Goal: Use online tool/utility: Utilize a website feature to perform a specific function

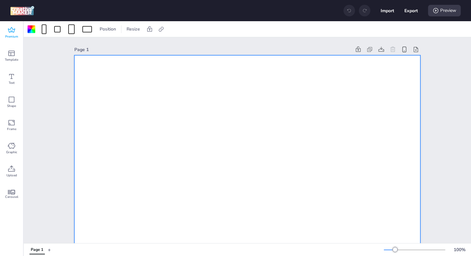
click at [11, 34] on span "Premium" at bounding box center [11, 36] width 13 height 5
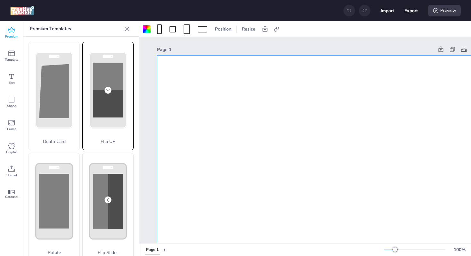
scroll to position [214, 0]
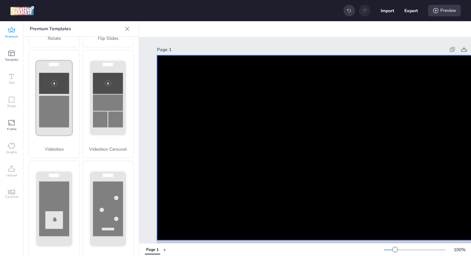
scroll to position [91, 0]
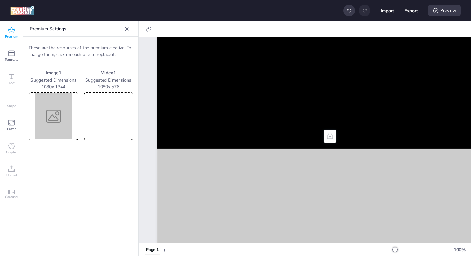
drag, startPoint x: 70, startPoint y: 87, endPoint x: 35, endPoint y: 87, distance: 34.3
click at [35, 87] on p "1080 x 1344" at bounding box center [54, 86] width 50 height 7
click at [94, 172] on div "Premium Settings These are the resources of the premium creative. To change the…" at bounding box center [80, 138] width 115 height 234
click at [104, 214] on div "Premium Settings These are the resources of the premium creative. To change the…" at bounding box center [80, 138] width 115 height 234
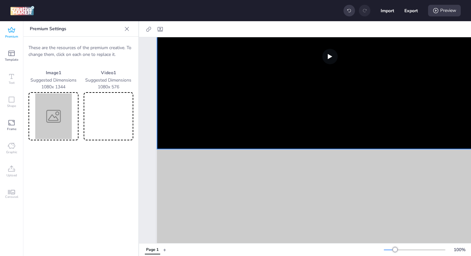
click at [91, 112] on video at bounding box center [108, 116] width 47 height 46
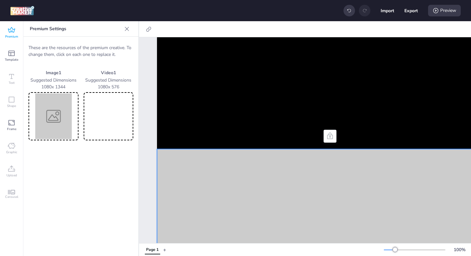
click at [48, 128] on img at bounding box center [53, 116] width 47 height 46
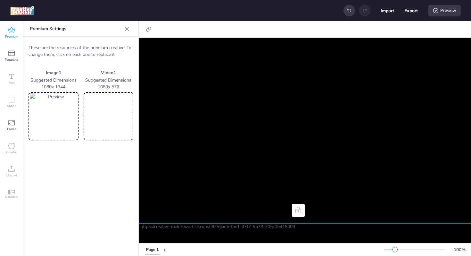
scroll to position [17, 31]
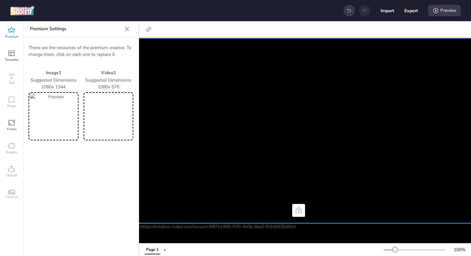
click at [252, 89] on video at bounding box center [299, 130] width 346 height 185
click at [167, 29] on div at bounding box center [157, 29] width 30 height 10
click at [160, 29] on icon at bounding box center [160, 29] width 5 height 4
select select "contain"
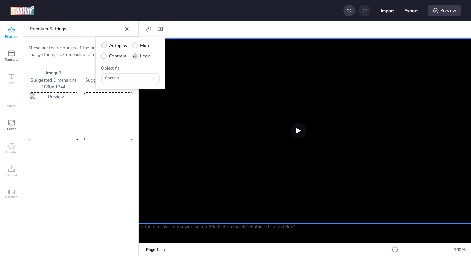
click at [123, 45] on span "Autoplay" at bounding box center [118, 45] width 18 height 7
click at [105, 46] on input "Autoplay" at bounding box center [103, 48] width 4 height 4
checkbox input "true"
click at [119, 57] on span "Controls" at bounding box center [117, 56] width 17 height 7
click at [105, 57] on input "Controls" at bounding box center [103, 58] width 4 height 4
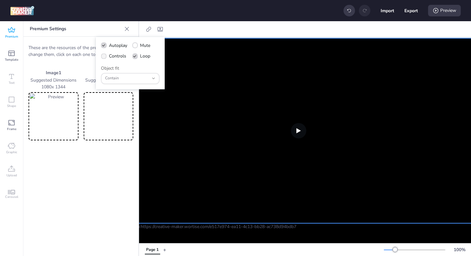
checkbox input "true"
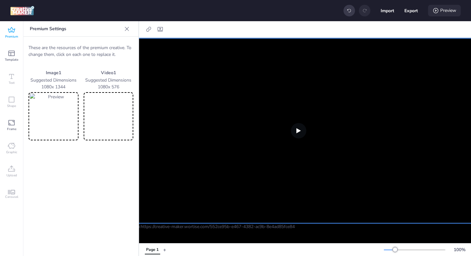
click at [444, 8] on div "Preview" at bounding box center [444, 11] width 33 height 12
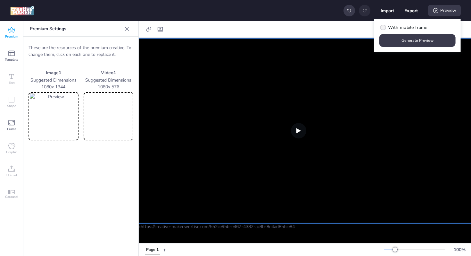
click at [412, 28] on span "With mobile frame" at bounding box center [407, 27] width 39 height 7
click at [385, 28] on input "With mobile frame" at bounding box center [382, 30] width 4 height 4
click at [412, 25] on span "With mobile frame" at bounding box center [407, 27] width 39 height 7
click at [385, 28] on input "With mobile frame" at bounding box center [382, 30] width 4 height 4
checkbox input "false"
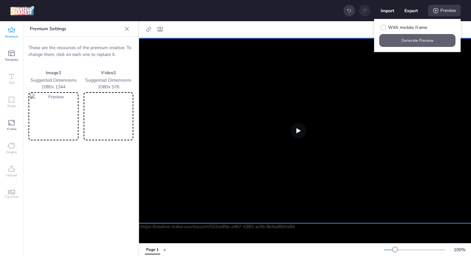
click at [414, 40] on button "Generate Preview" at bounding box center [418, 40] width 76 height 13
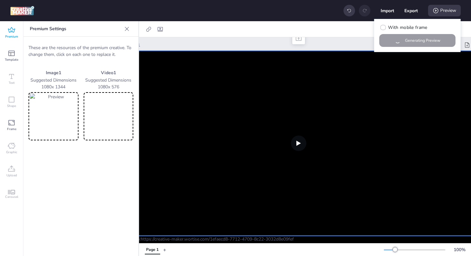
scroll to position [0, 31]
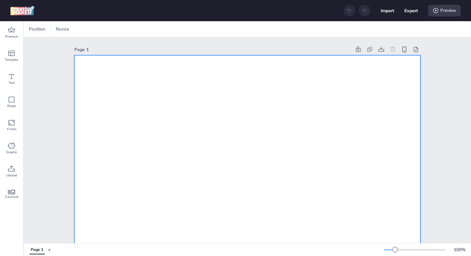
click at [43, 30] on div at bounding box center [44, 29] width 5 height 10
click at [12, 168] on icon at bounding box center [11, 168] width 7 height 6
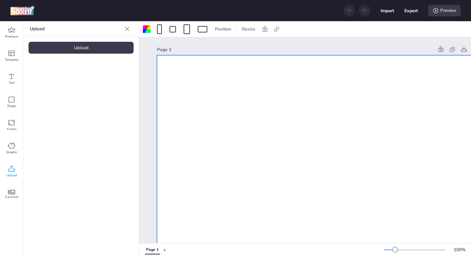
click at [82, 48] on div "Upload" at bounding box center [81, 48] width 105 height 12
click at [68, 88] on img at bounding box center [54, 89] width 39 height 7
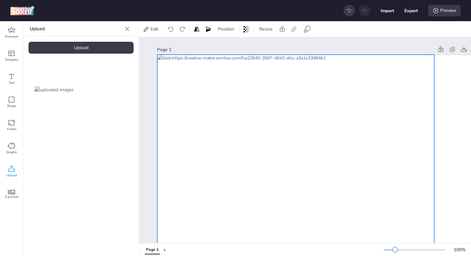
drag, startPoint x: 284, startPoint y: 136, endPoint x: 249, endPoint y: 74, distance: 71.1
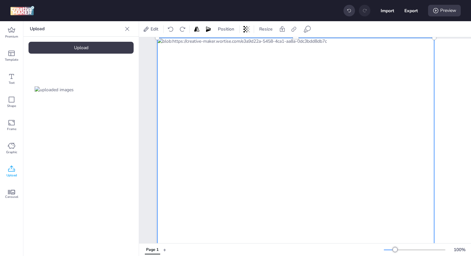
scroll to position [18, 0]
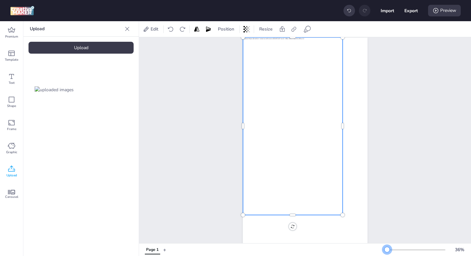
drag, startPoint x: 396, startPoint y: 250, endPoint x: 387, endPoint y: 250, distance: 8.7
click at [387, 250] on div at bounding box center [387, 249] width 5 height 5
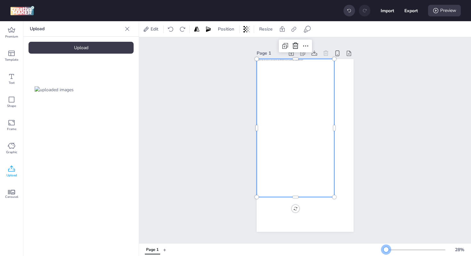
scroll to position [0, 0]
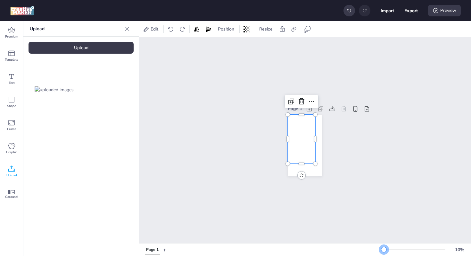
click at [384, 249] on div at bounding box center [384, 249] width 5 height 5
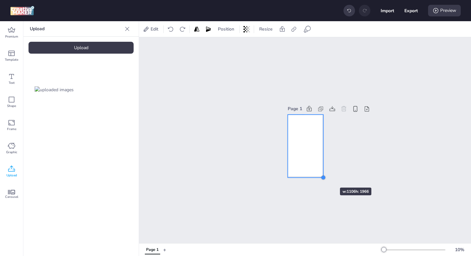
drag, startPoint x: 314, startPoint y: 162, endPoint x: 321, endPoint y: 176, distance: 15.5
click at [321, 176] on div at bounding box center [323, 177] width 5 height 5
click at [358, 172] on div "Page 1" at bounding box center [305, 140] width 332 height 206
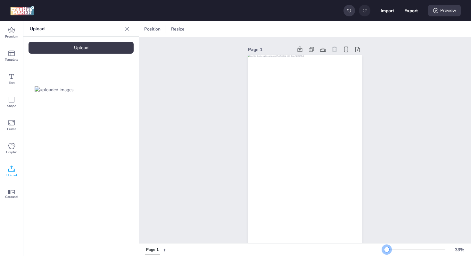
click at [387, 249] on div at bounding box center [387, 249] width 5 height 5
click at [432, 13] on div "Preview" at bounding box center [444, 11] width 33 height 12
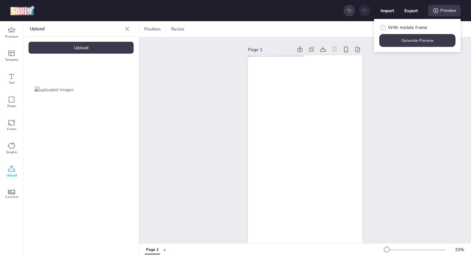
click at [407, 28] on span "With mobile frame" at bounding box center [407, 27] width 39 height 7
click at [385, 28] on input "With mobile frame" at bounding box center [382, 30] width 4 height 4
click at [429, 41] on button "Generate Preview" at bounding box center [418, 40] width 76 height 13
click at [406, 28] on span "With mobile frame" at bounding box center [407, 27] width 39 height 7
click at [385, 28] on input "With mobile frame" at bounding box center [382, 30] width 4 height 4
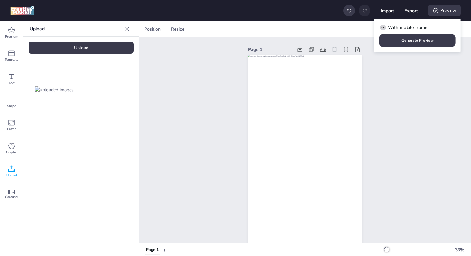
checkbox input "false"
click at [420, 41] on button "Generate Preview" at bounding box center [418, 40] width 74 height 13
